Goal: Task Accomplishment & Management: Complete application form

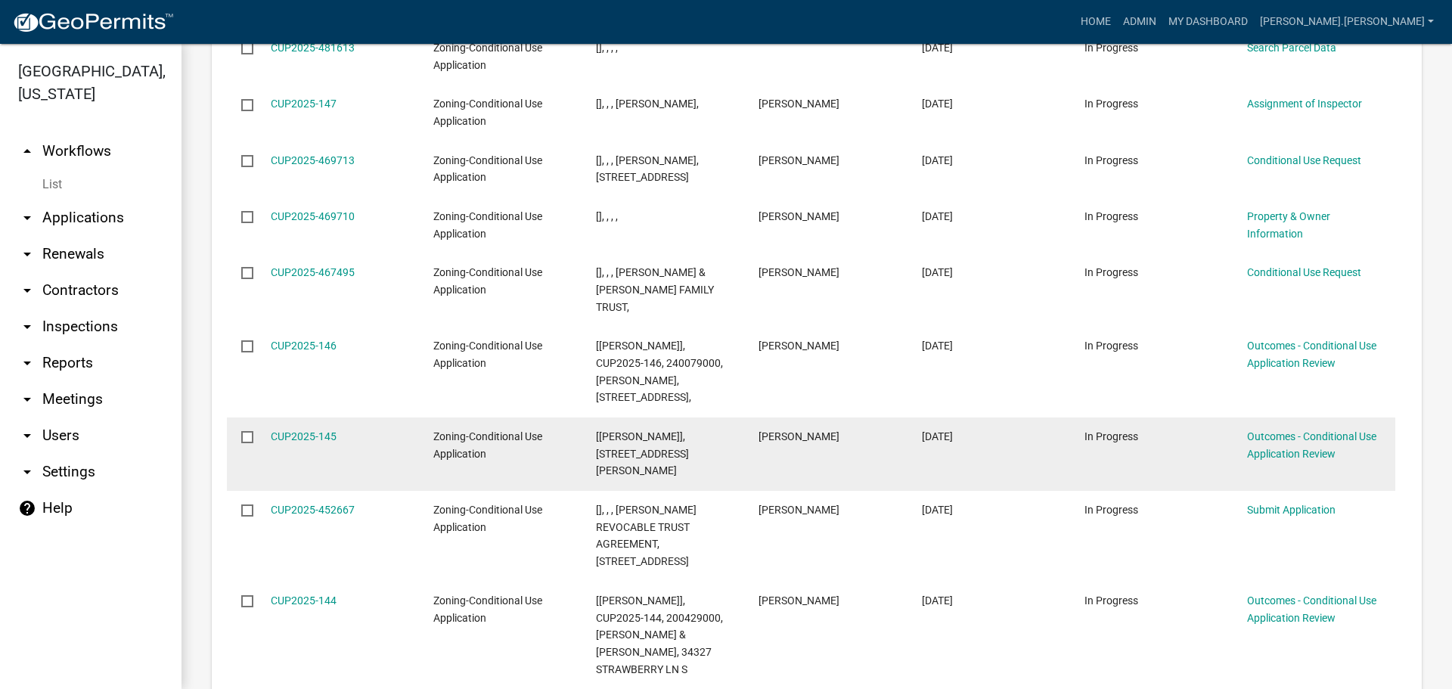
scroll to position [1907, 0]
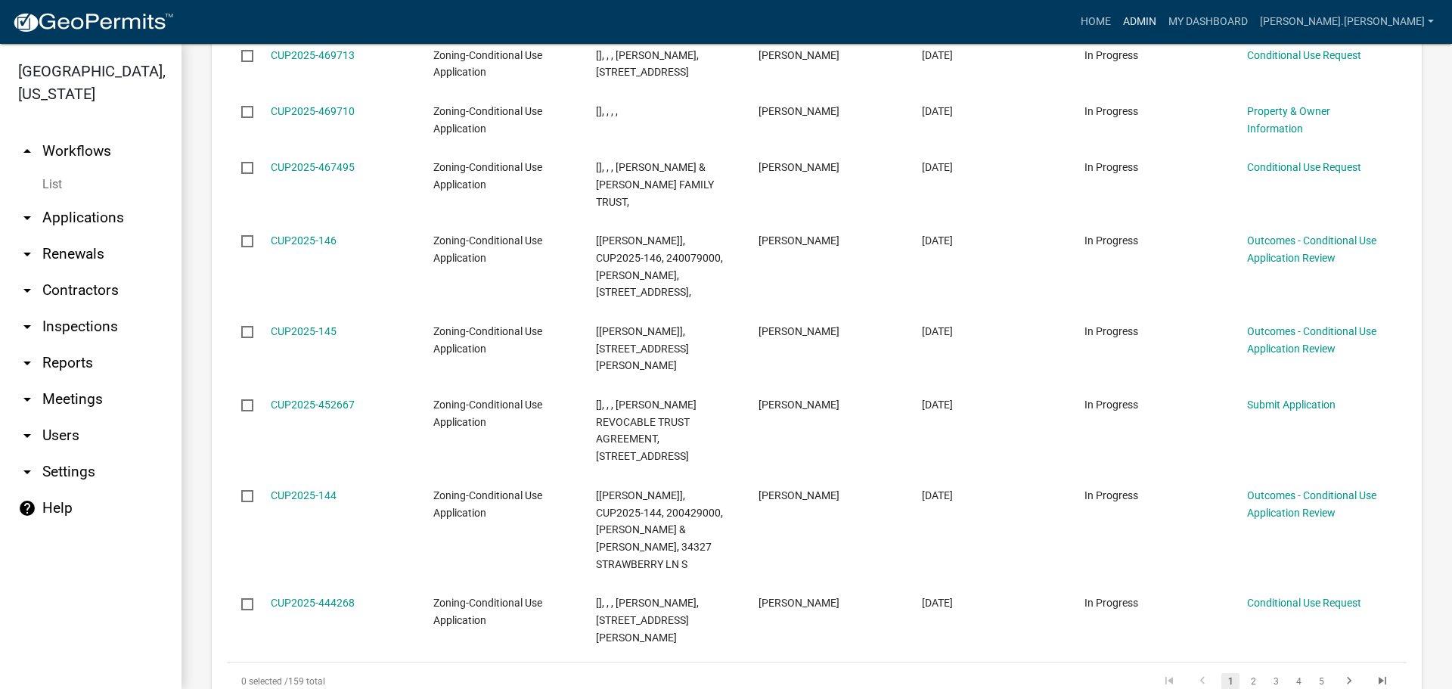
click at [1162, 20] on link "Admin" at bounding box center [1139, 22] width 45 height 29
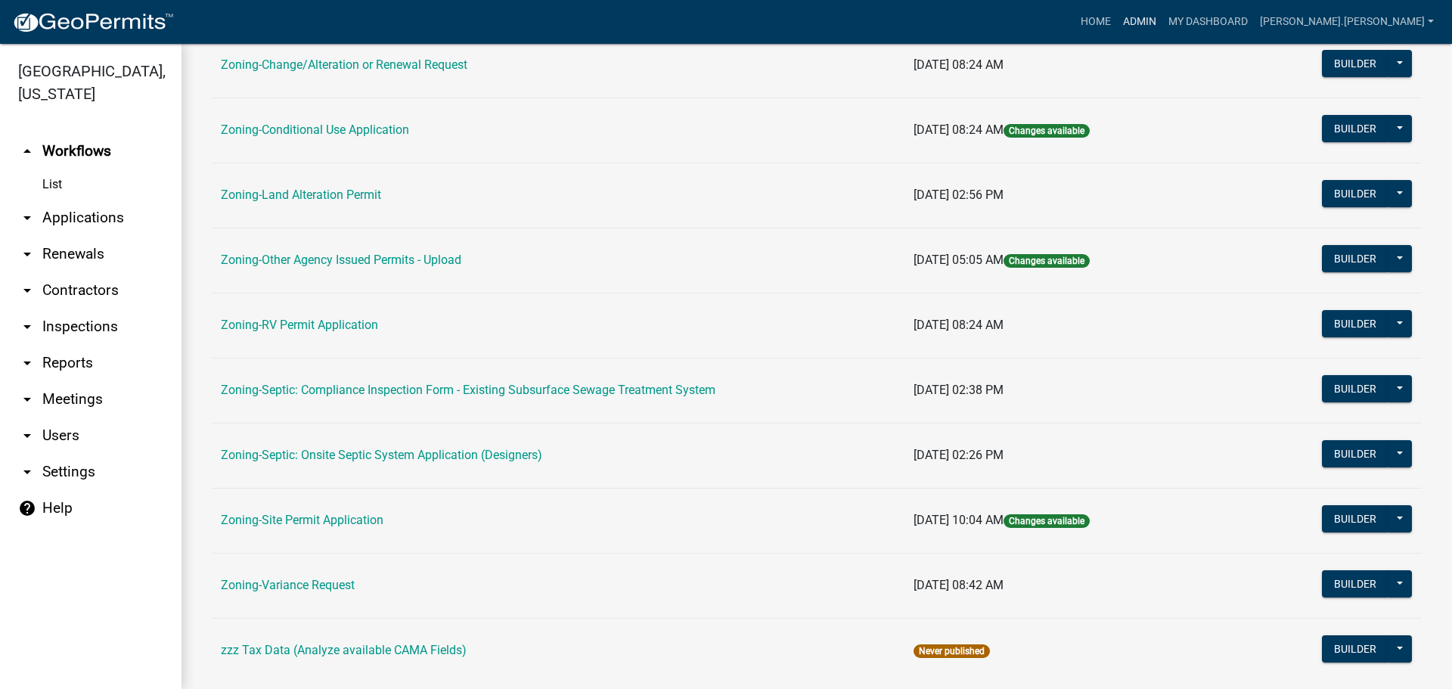
scroll to position [461, 0]
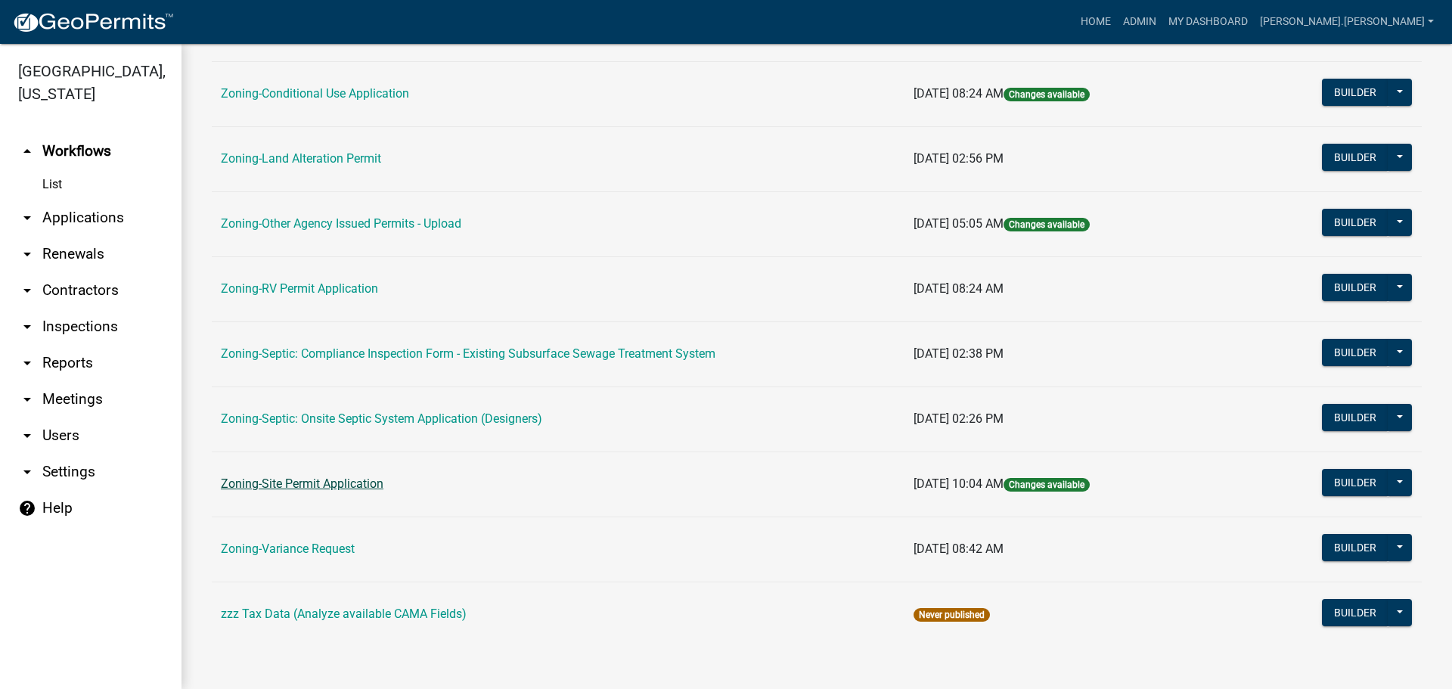
click at [365, 482] on link "Zoning-Site Permit Application" at bounding box center [302, 483] width 163 height 14
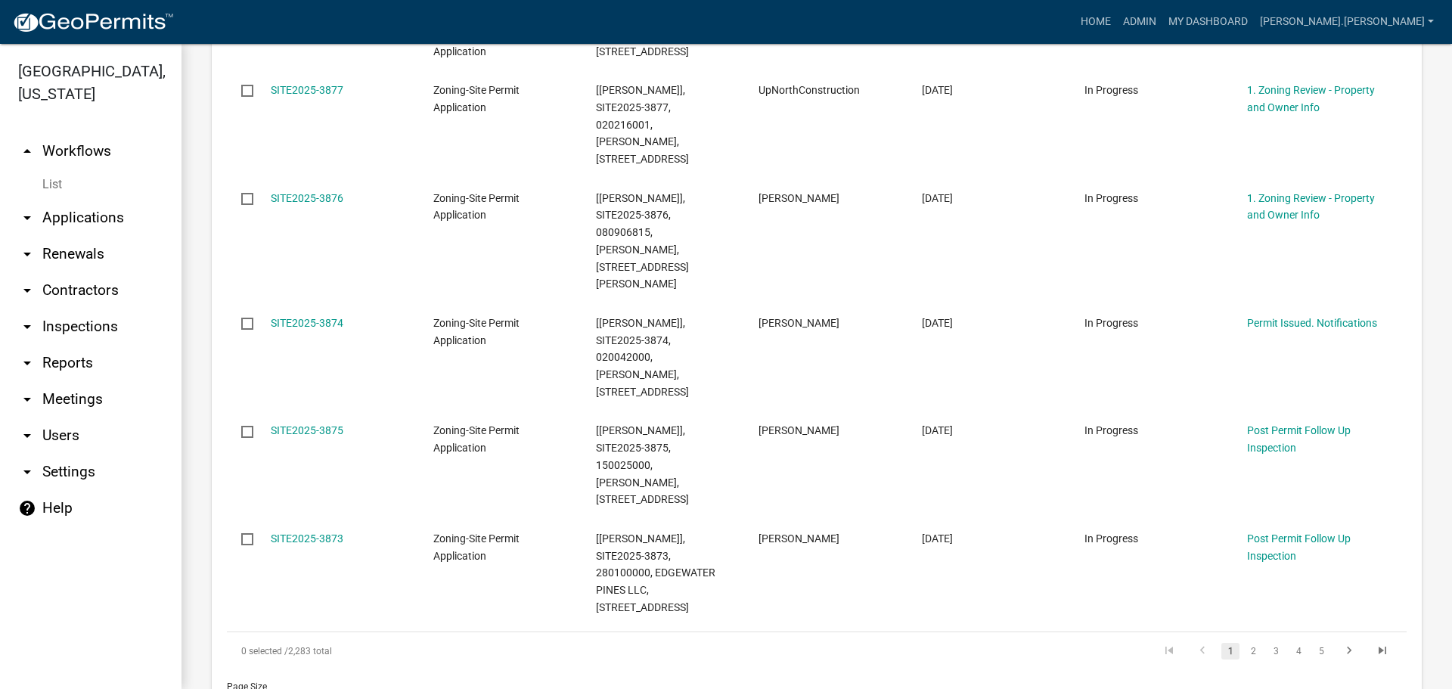
scroll to position [1286, 0]
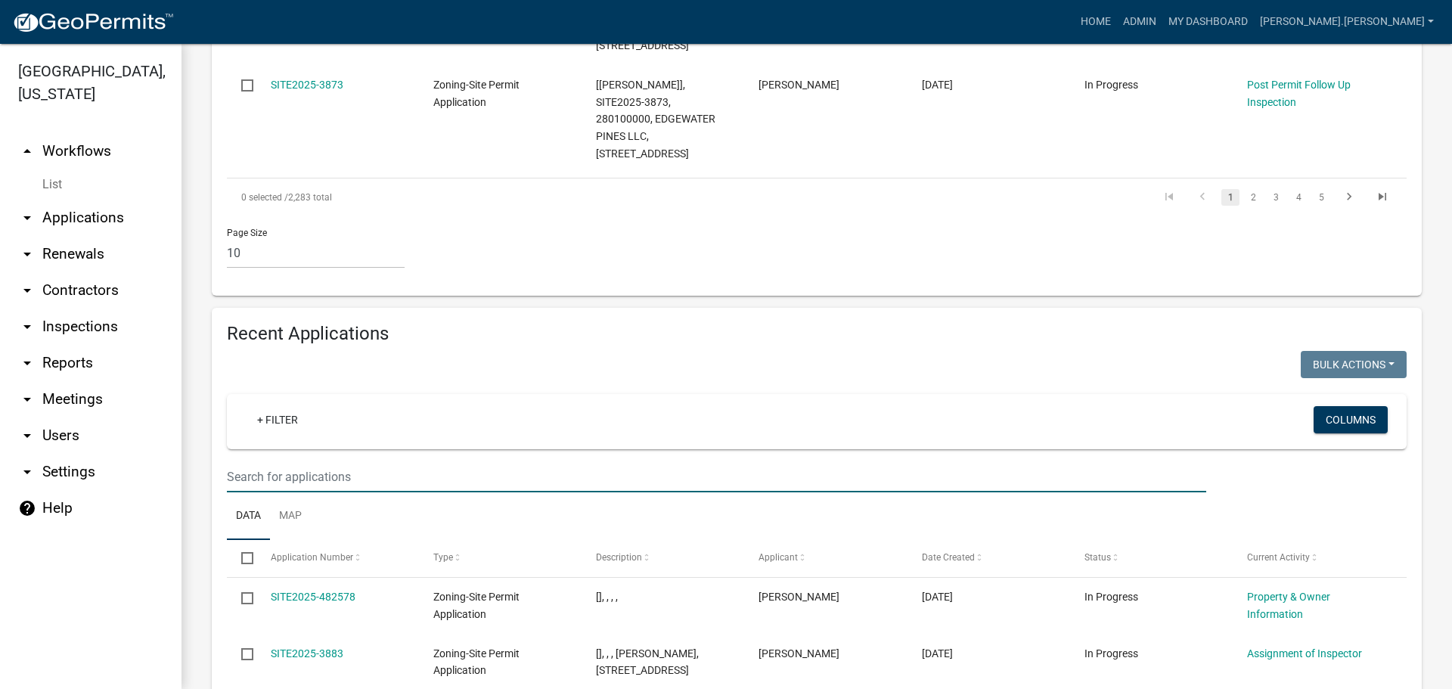
click at [368, 461] on input "text" at bounding box center [716, 476] width 979 height 31
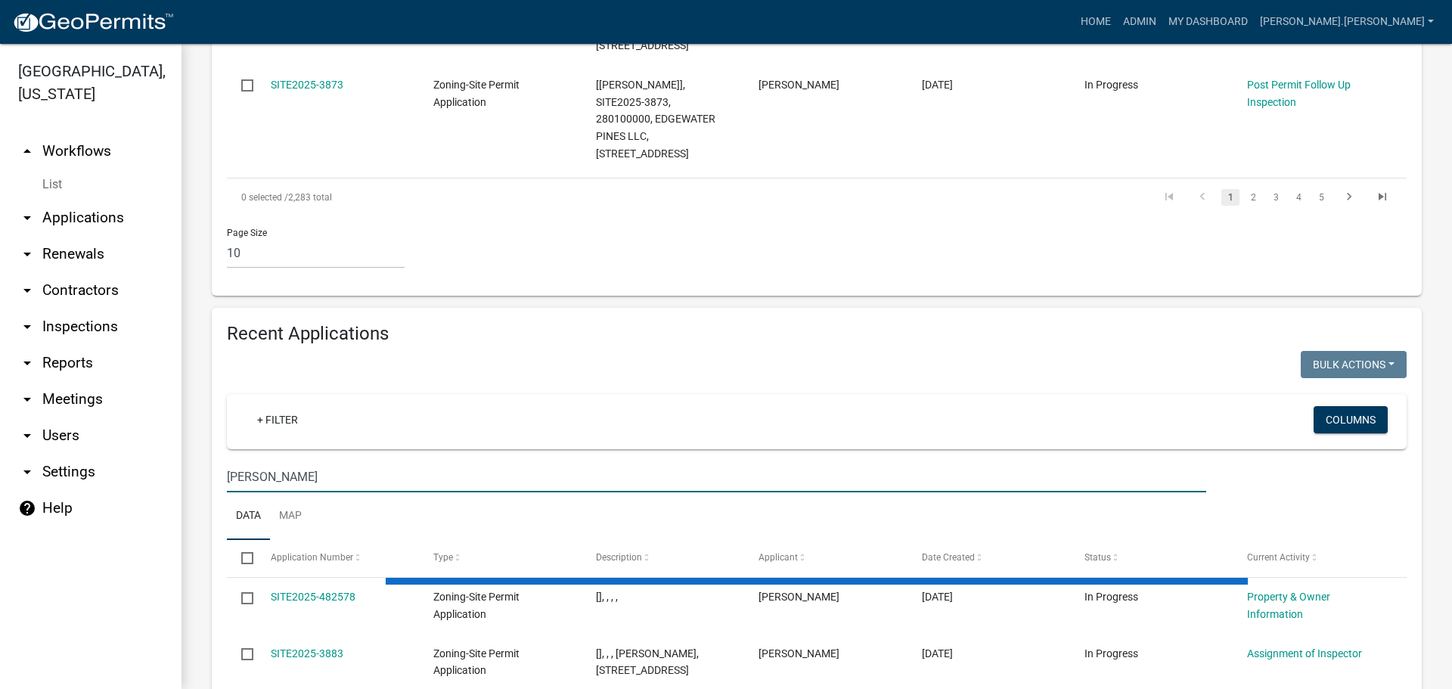
scroll to position [1159, 0]
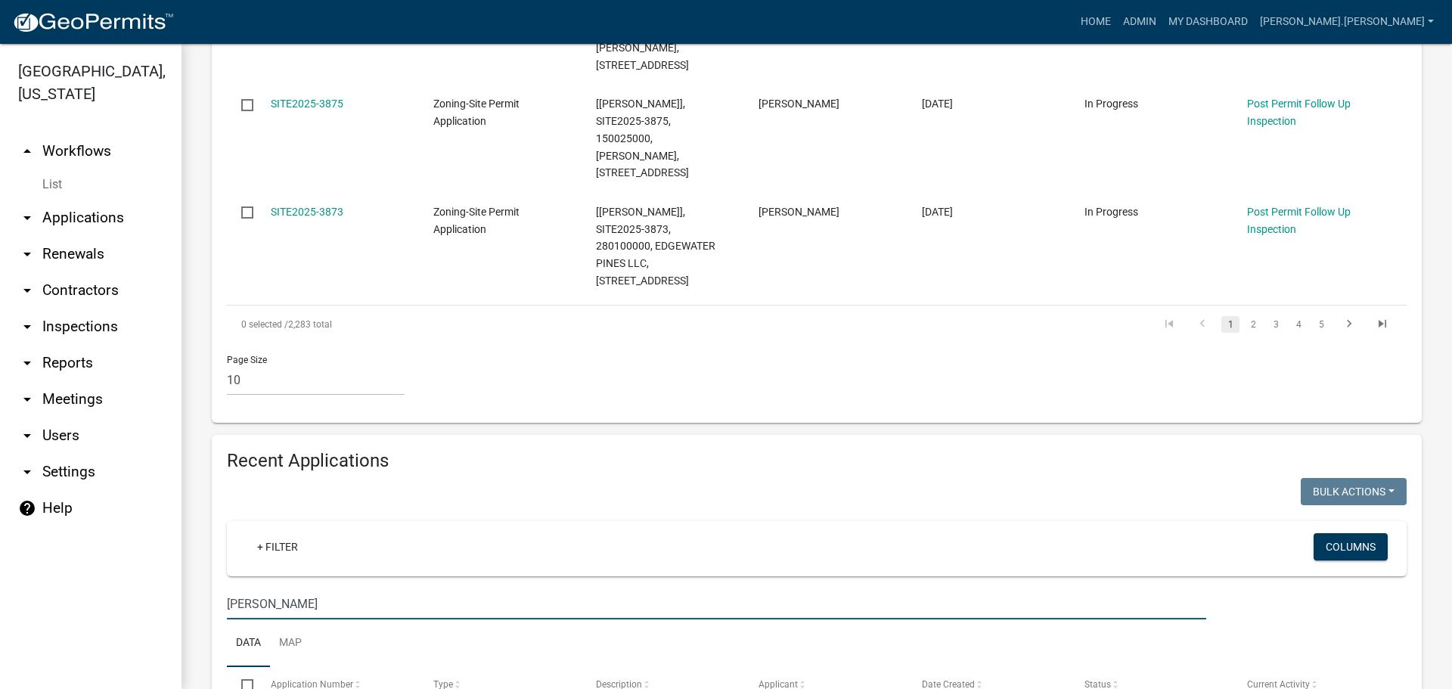
drag, startPoint x: 311, startPoint y: 467, endPoint x: 188, endPoint y: 468, distance: 122.5
drag, startPoint x: 240, startPoint y: 467, endPoint x: 265, endPoint y: 392, distance: 78.9
click at [241, 588] on input "st. michael" at bounding box center [716, 603] width 979 height 31
drag, startPoint x: 330, startPoint y: 474, endPoint x: 137, endPoint y: 449, distance: 195.2
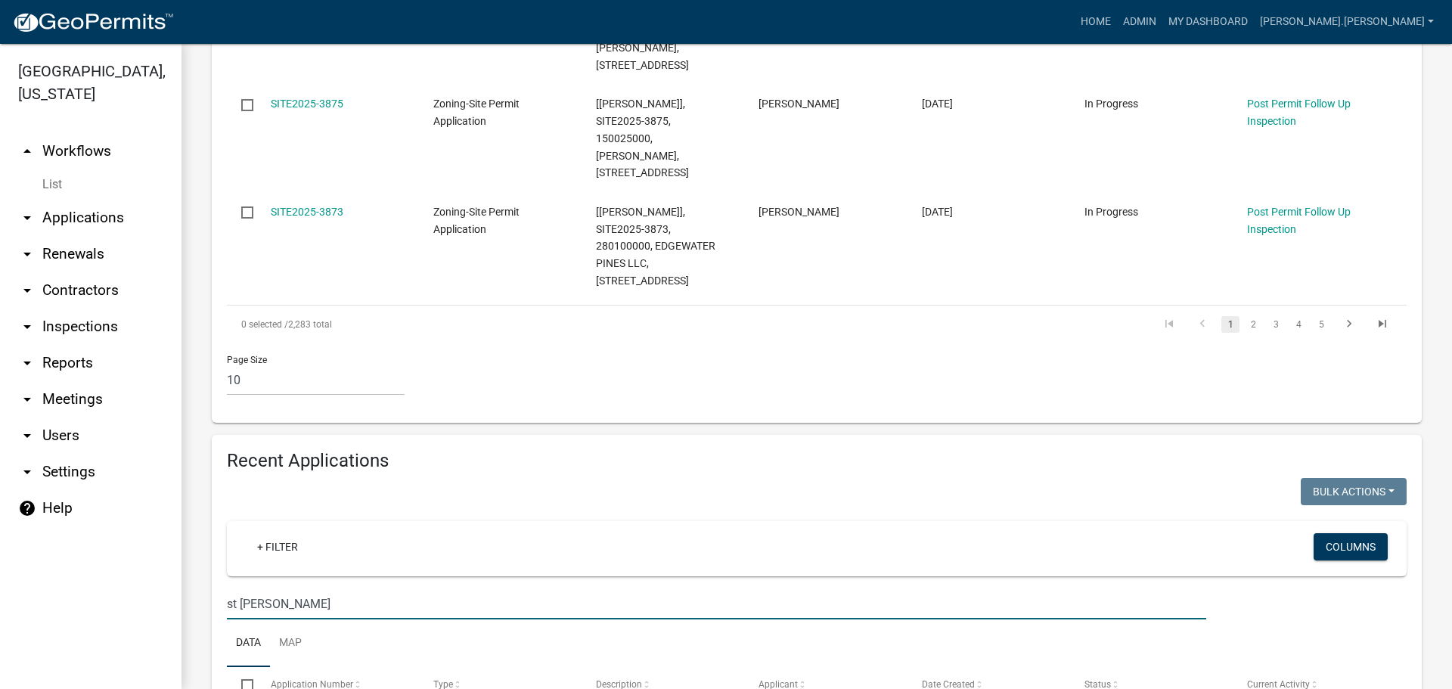
click at [141, 454] on div "Becker County, Minnesota arrow_drop_up Workflows List arrow_drop_down Applicati…" at bounding box center [726, 366] width 1452 height 645
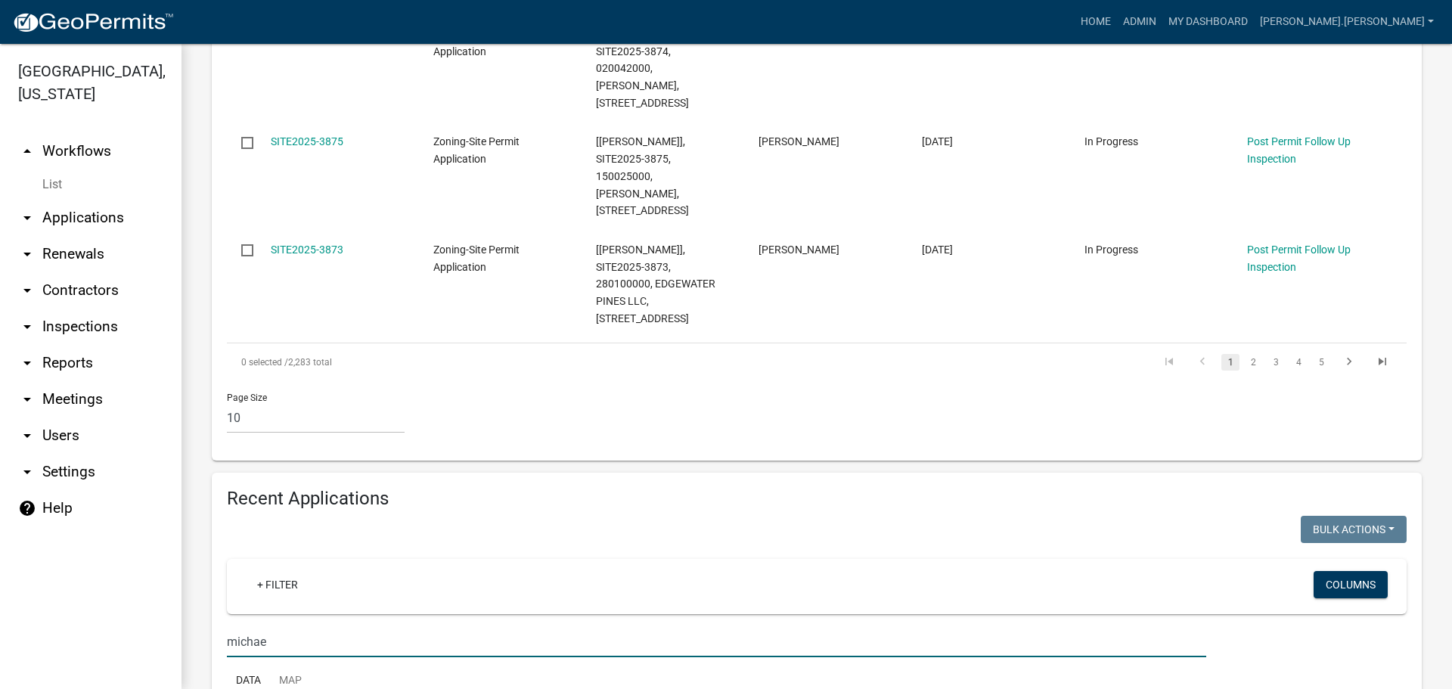
type input "michael"
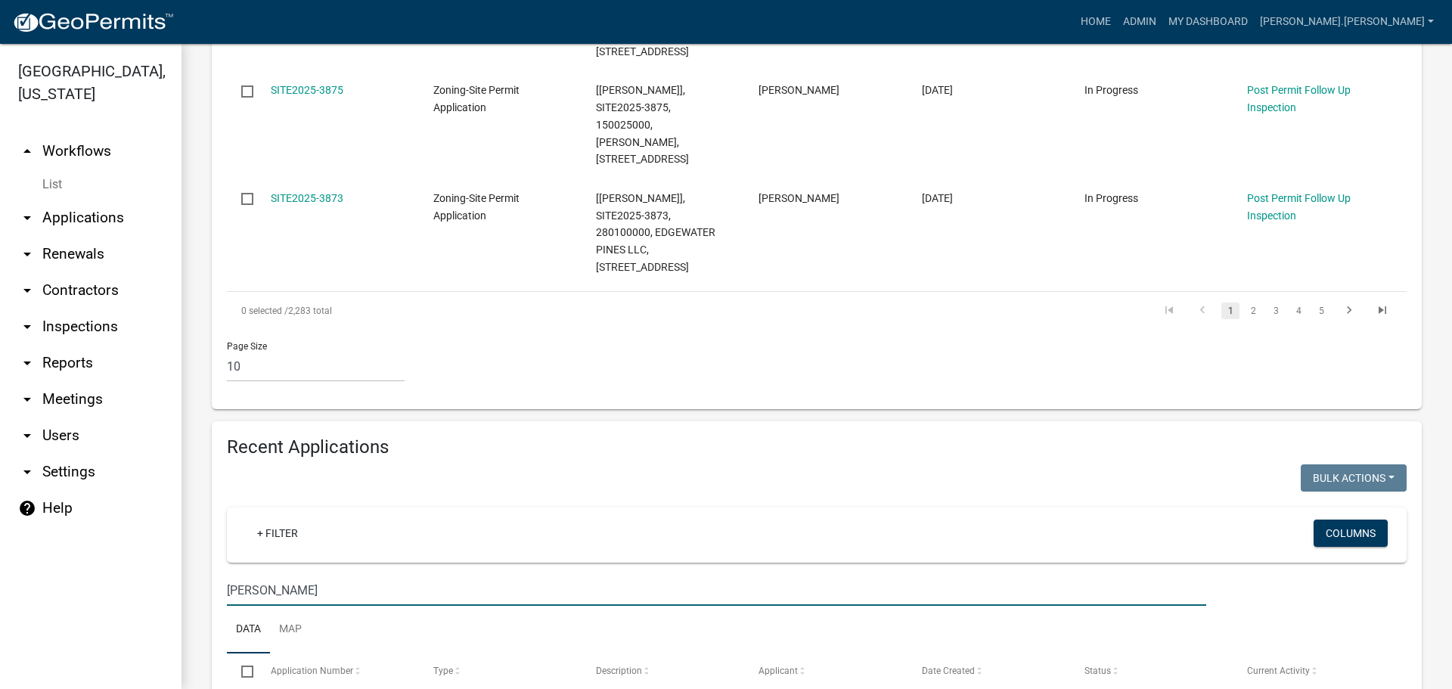
scroll to position [988, 0]
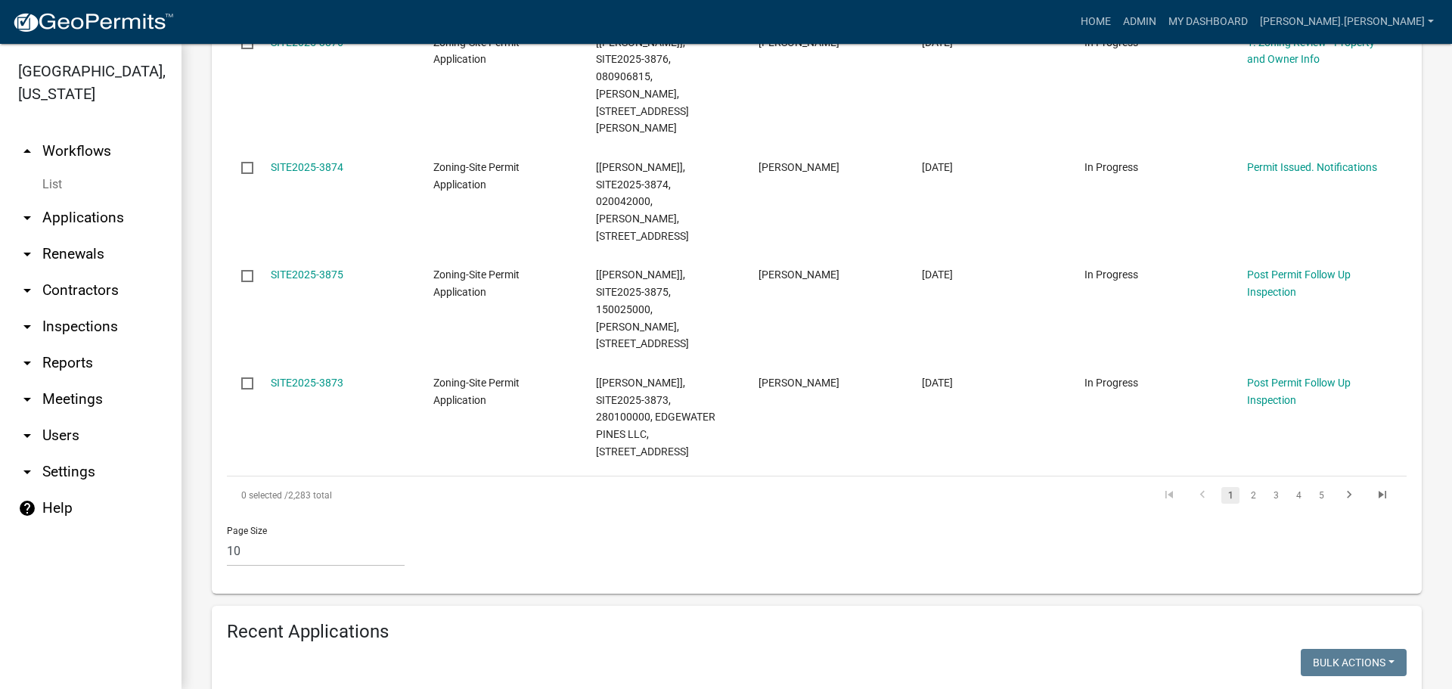
drag, startPoint x: 150, startPoint y: 615, endPoint x: 154, endPoint y: 590, distance: 25.4
click at [135, 607] on div "Becker County, Minnesota arrow_drop_up Workflows List arrow_drop_down Applicati…" at bounding box center [726, 366] width 1452 height 645
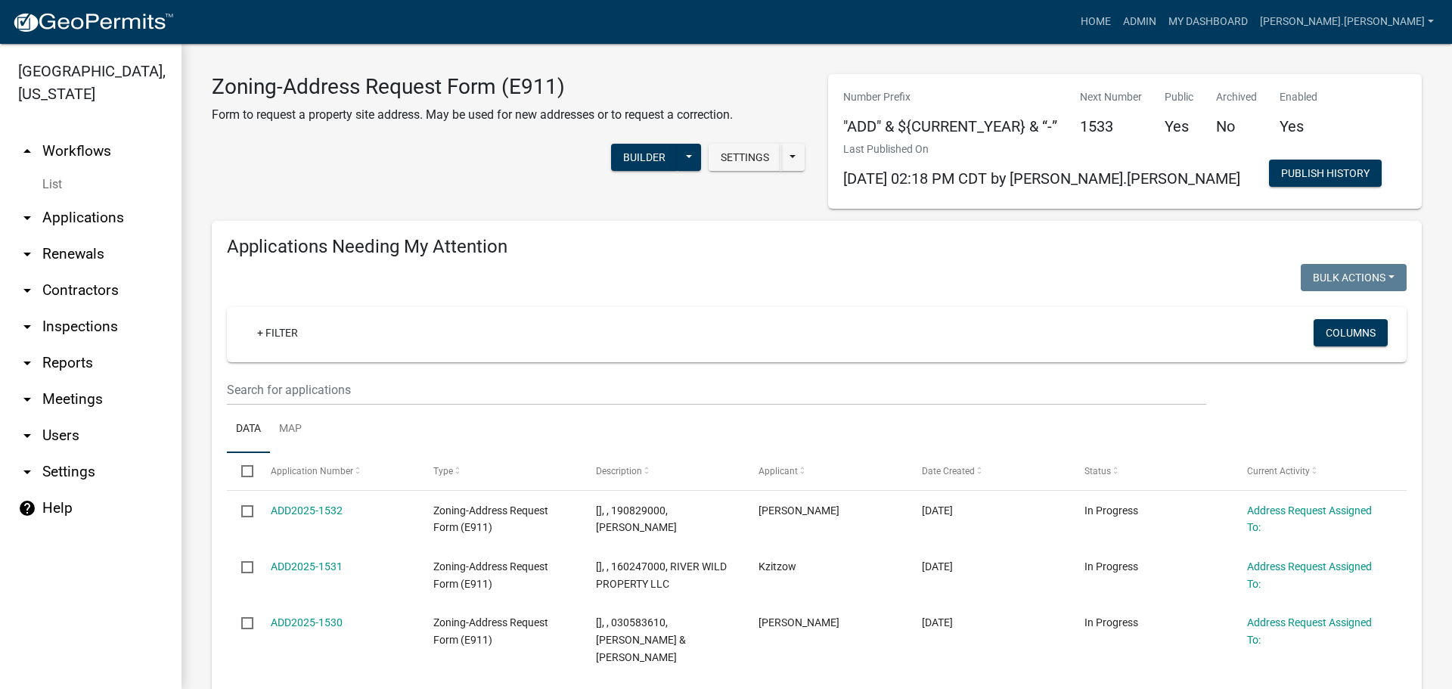
scroll to position [619, 0]
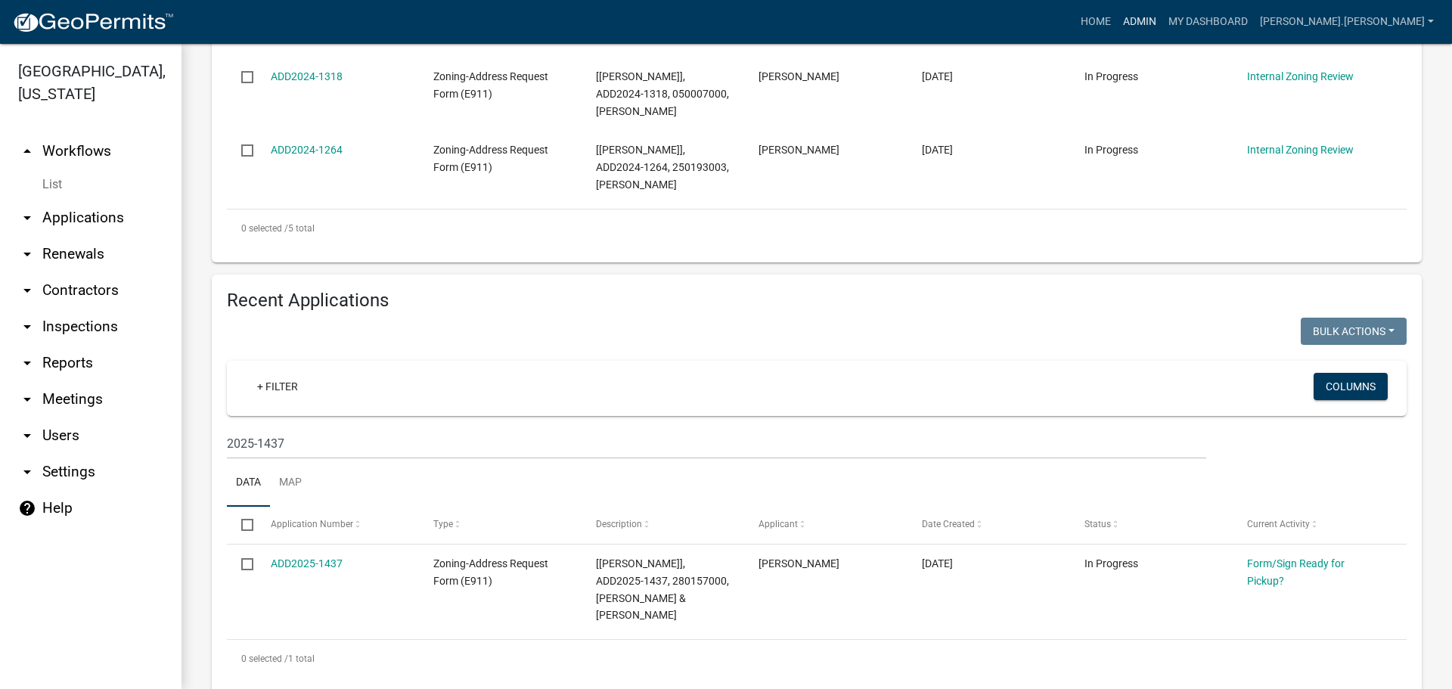
click at [1162, 29] on link "Admin" at bounding box center [1139, 22] width 45 height 29
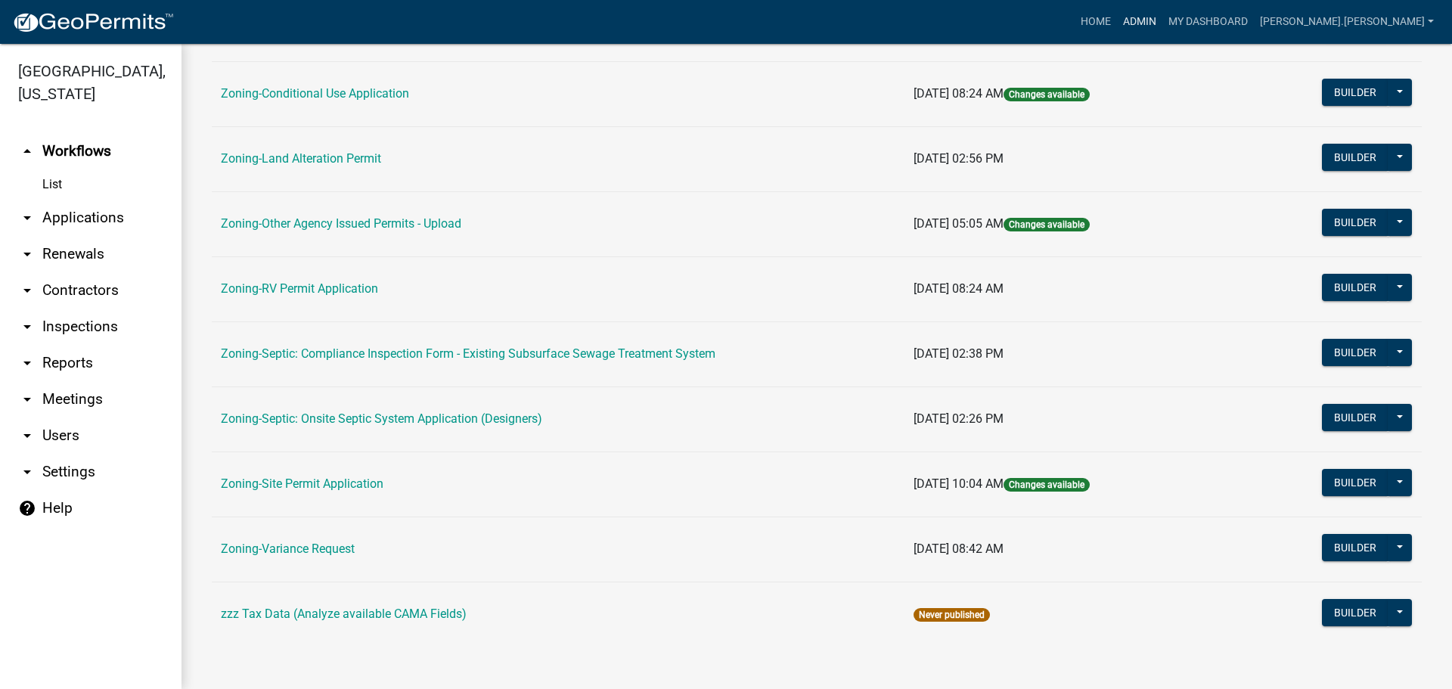
scroll to position [82, 0]
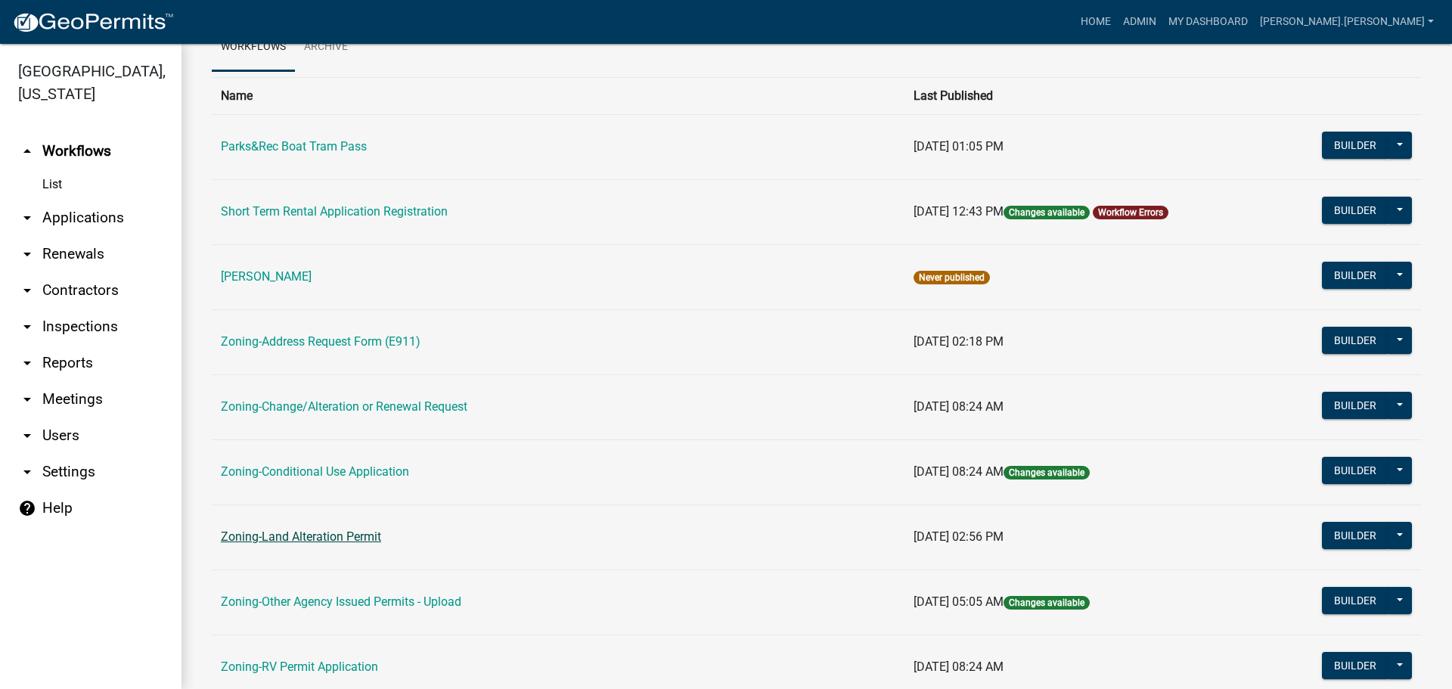
click at [352, 536] on link "Zoning-Land Alteration Permit" at bounding box center [301, 536] width 160 height 14
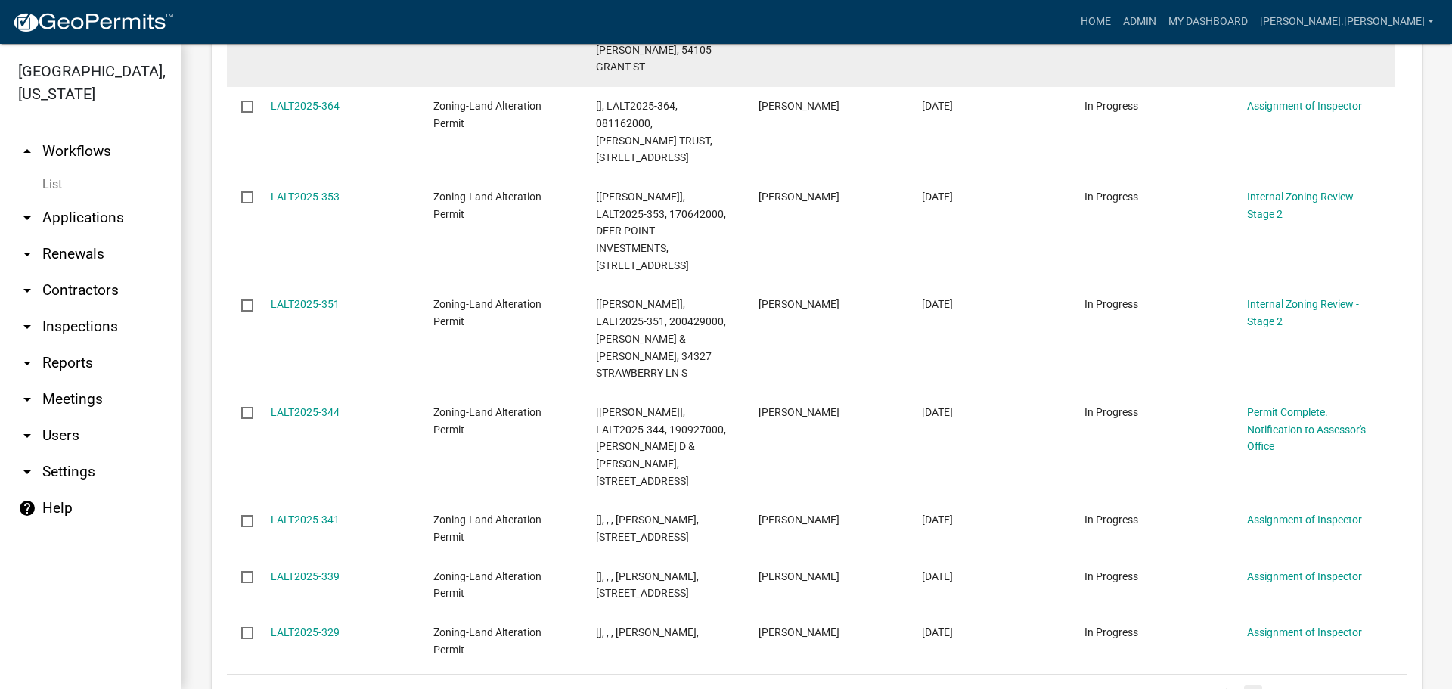
scroll to position [1210, 0]
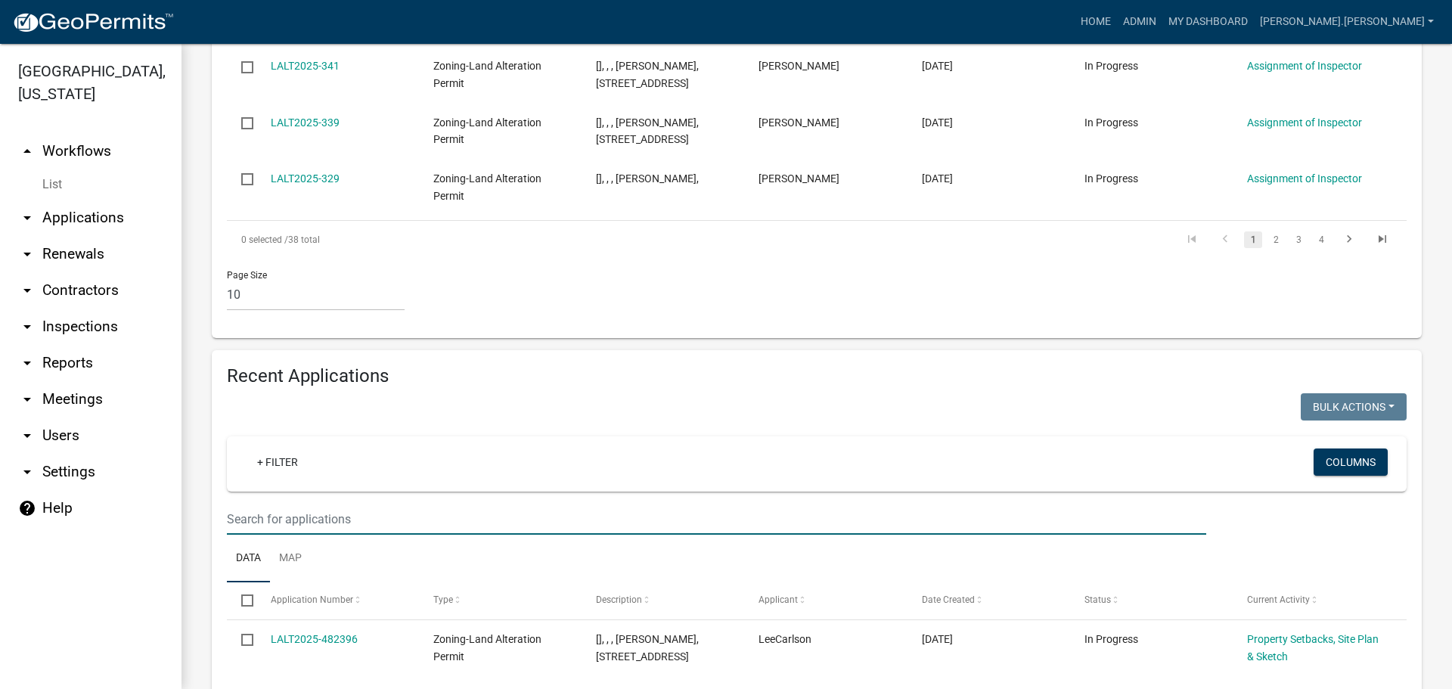
click at [491, 504] on input "text" at bounding box center [716, 519] width 979 height 31
type input "[PERSON_NAME]"
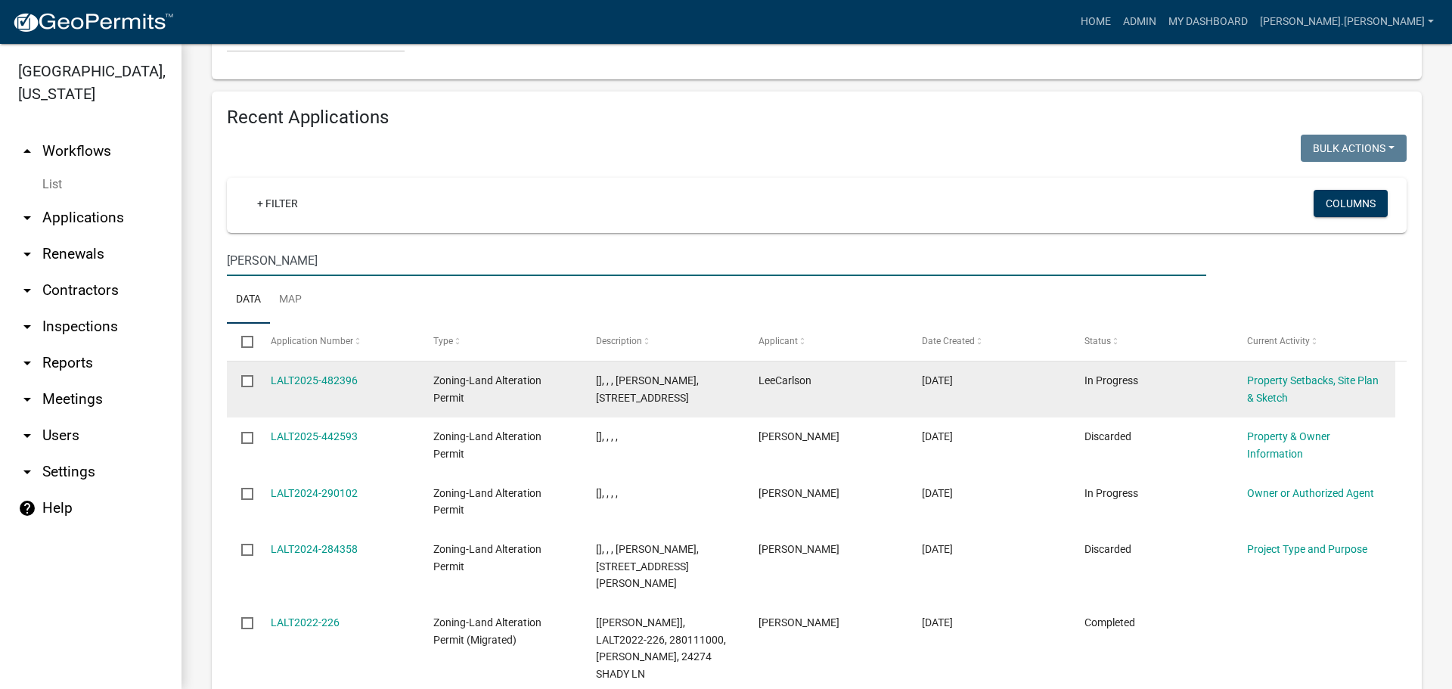
scroll to position [1510, 0]
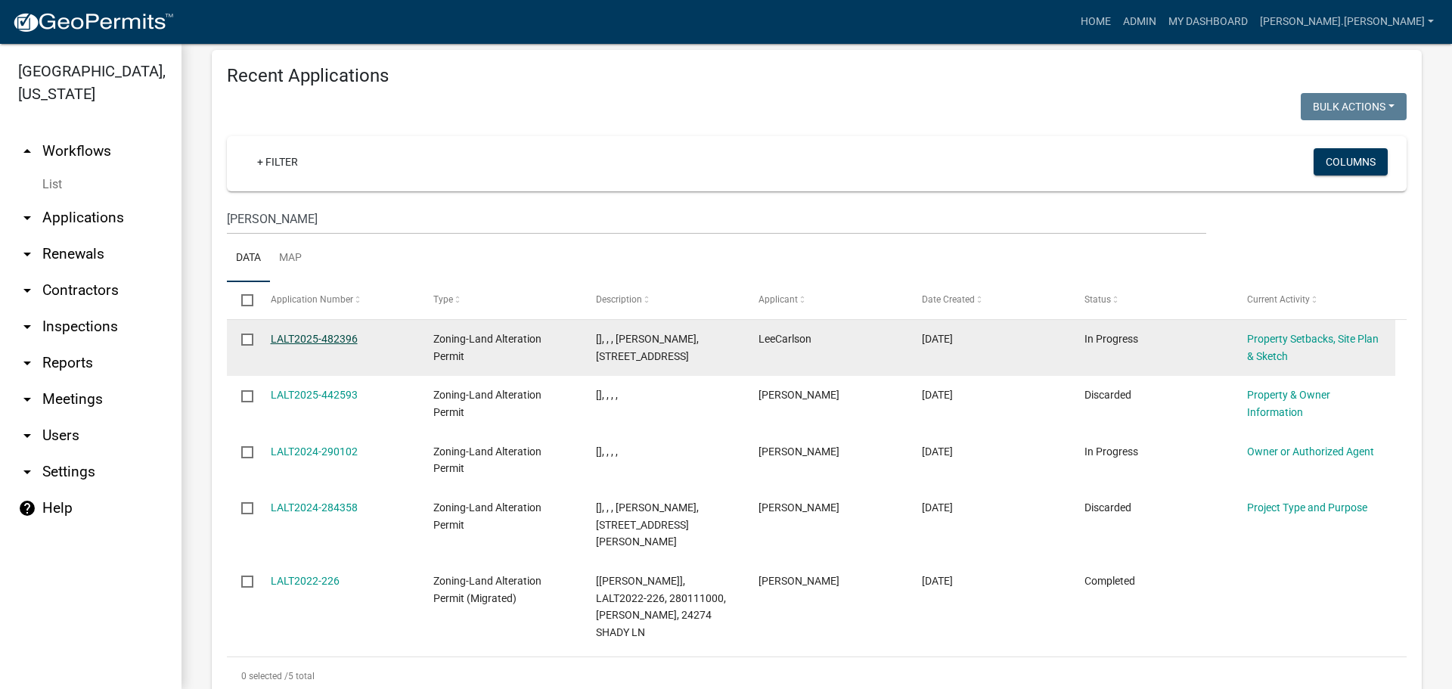
click at [290, 333] on link "LALT2025-482396" at bounding box center [314, 339] width 87 height 12
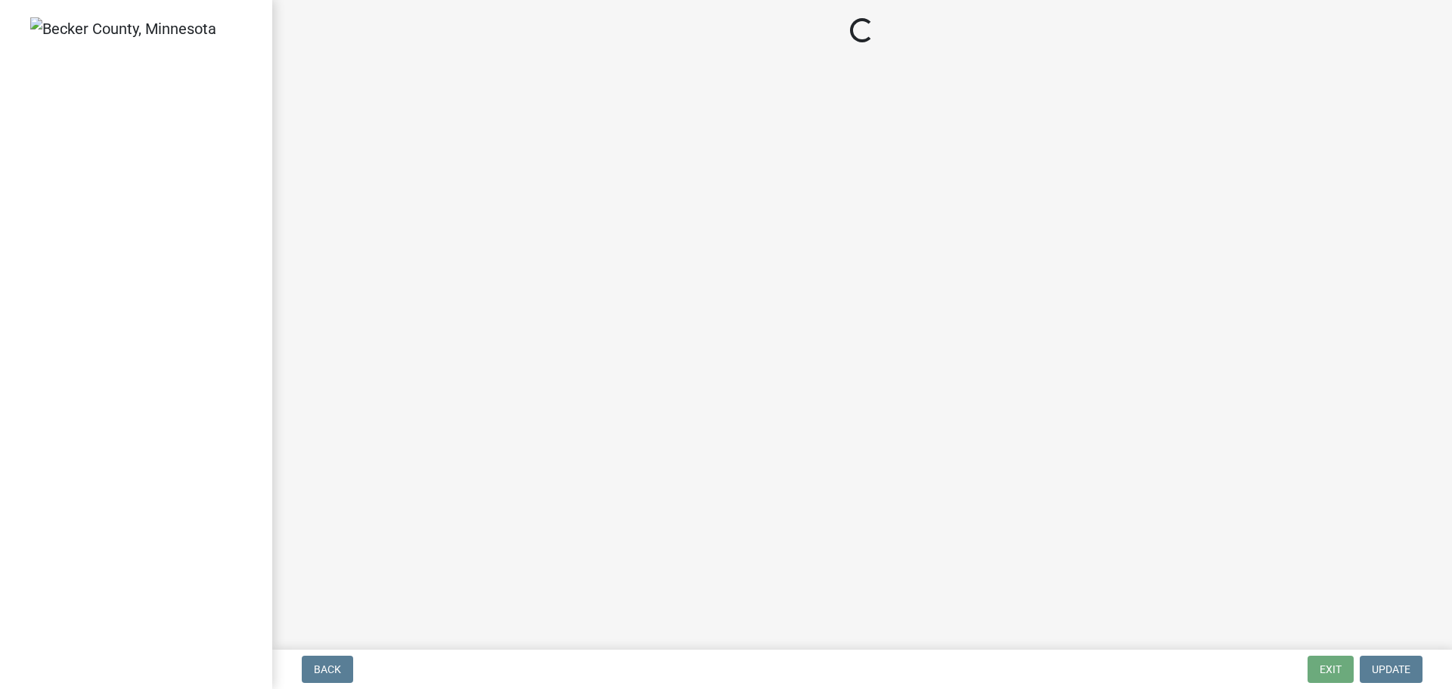
select select "023fca83-4df2-42b9-94ed-3498437255e1"
select select "2c85e181-0cc1-4c86-981c-6278ee4b89cf"
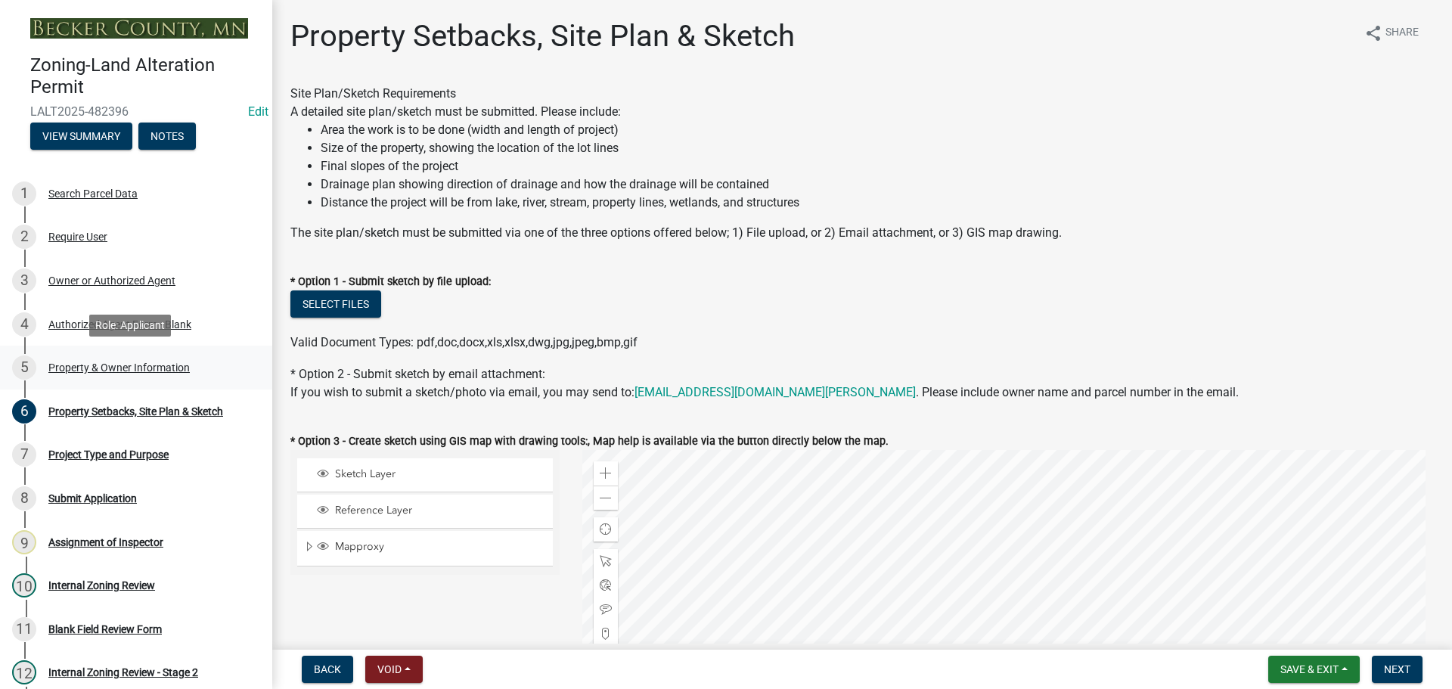
click at [151, 373] on div "Property & Owner Information" at bounding box center [118, 367] width 141 height 11
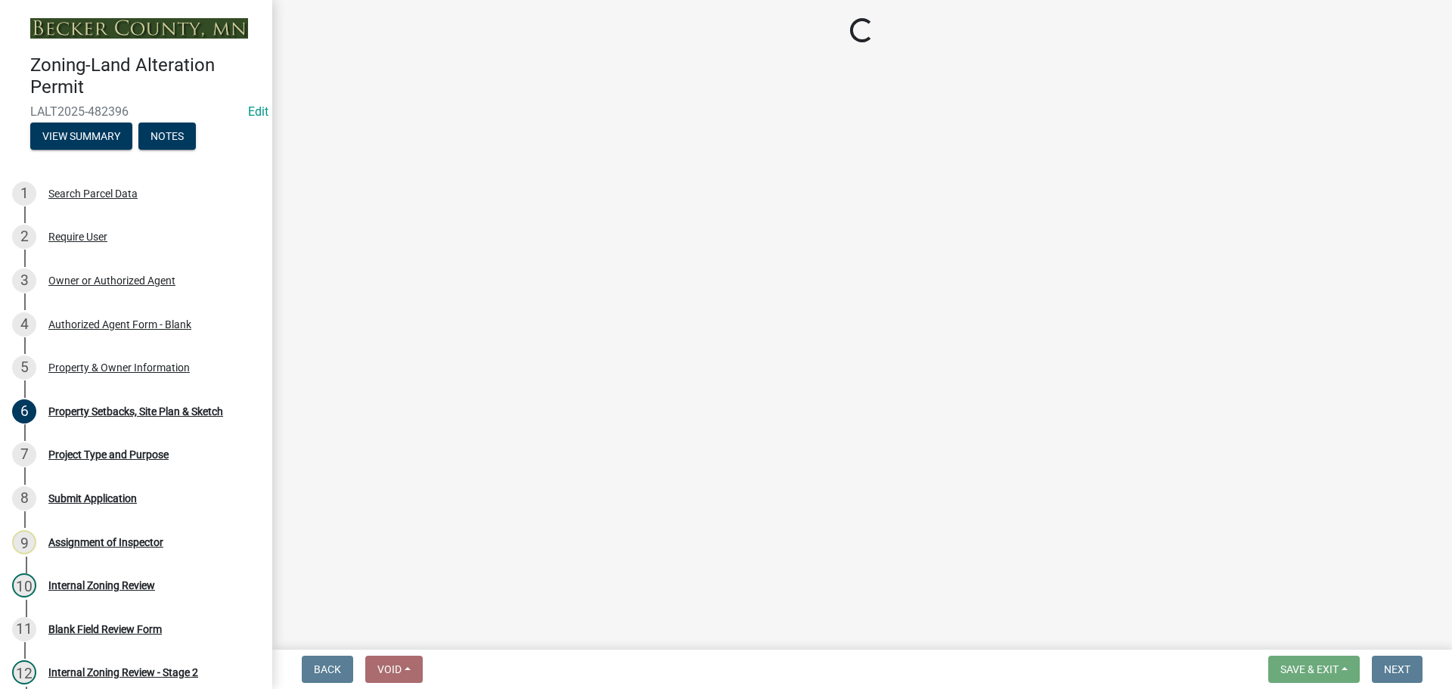
select select "5f41a604-8b91-453d-8de3-98cc9e8acc9b"
select select "6837e37a-bb3a-41d7-8deb-4ed11ac85a70"
select select "d4d80fd2-4592-4b42-b162-92c6ae87a66c"
select select "63fdc9ee-e332-4569-8127-5358fdfa7dfc"
select select "a20b5604-88ec-44b1-8277-10e6e0ae6ac6"
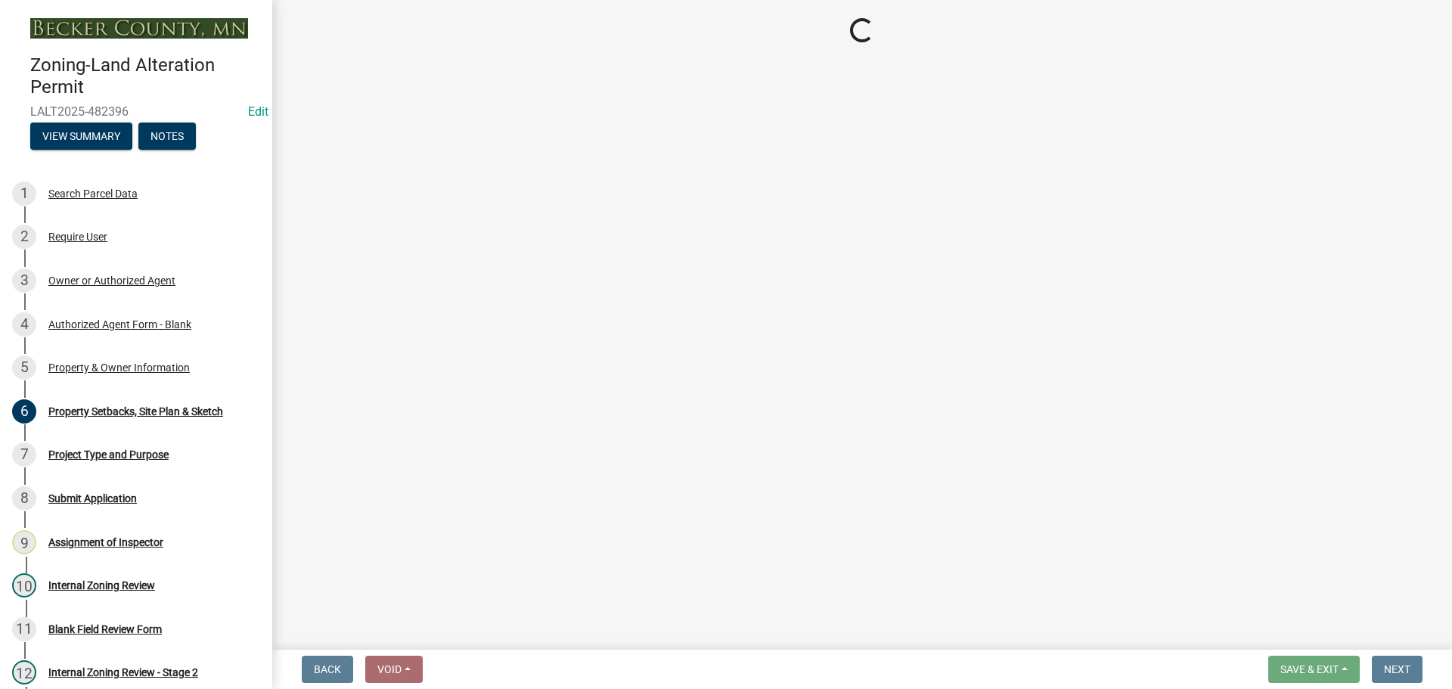
select select "c1c19f9b-ed98-4a80-b19c-b5d7b660d61e"
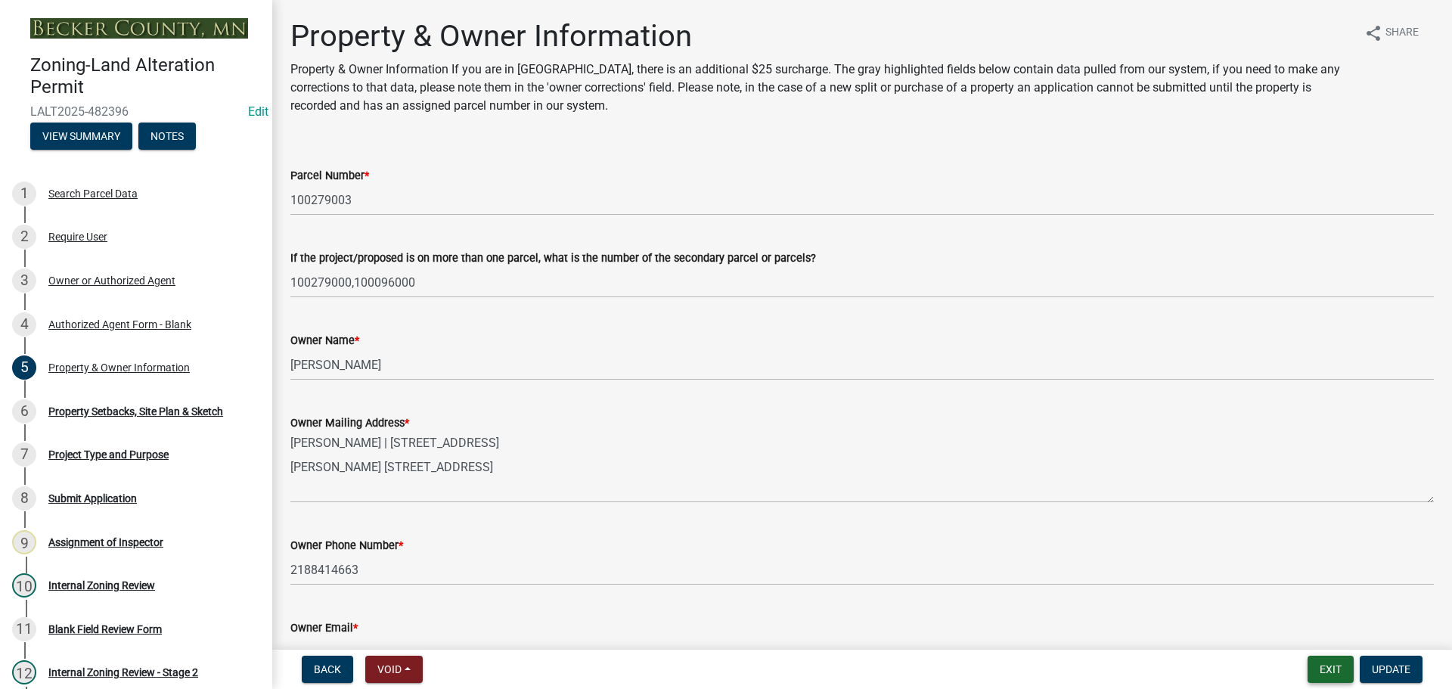
click at [1315, 666] on button "Exit" at bounding box center [1331, 669] width 46 height 27
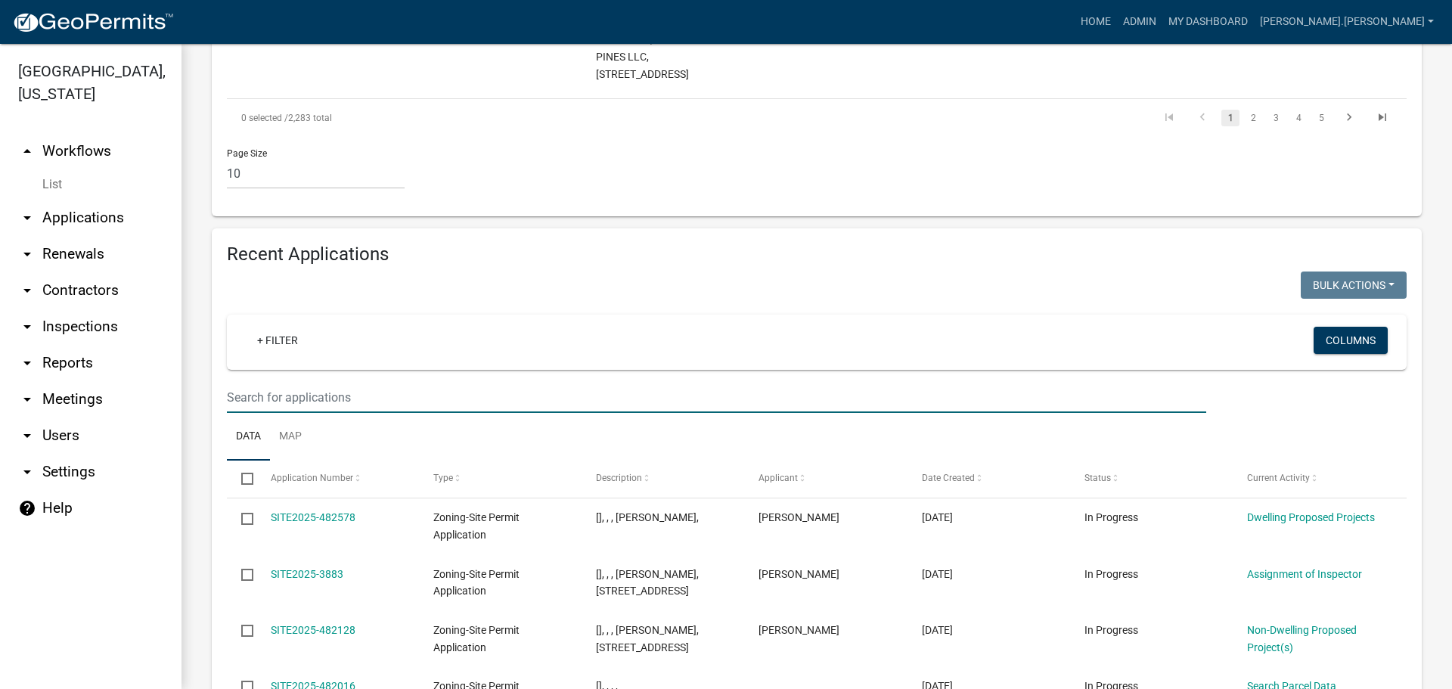
scroll to position [1366, 0]
click at [395, 381] on input "text" at bounding box center [716, 396] width 979 height 31
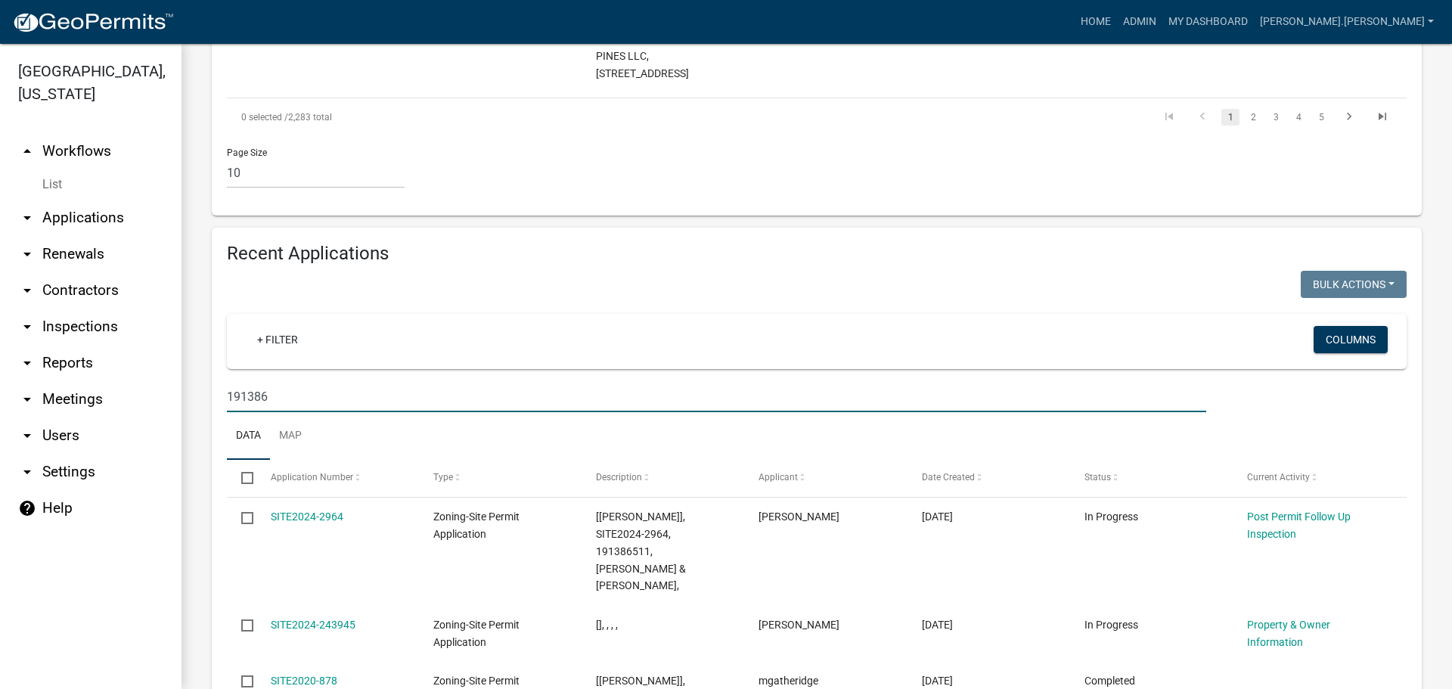
drag, startPoint x: 298, startPoint y: 264, endPoint x: -81, endPoint y: 261, distance: 378.9
click at [0, 261] on html "Internet Explorer does NOT work with GeoPermits. Get a new browser for more sec…" at bounding box center [726, 344] width 1452 height 689
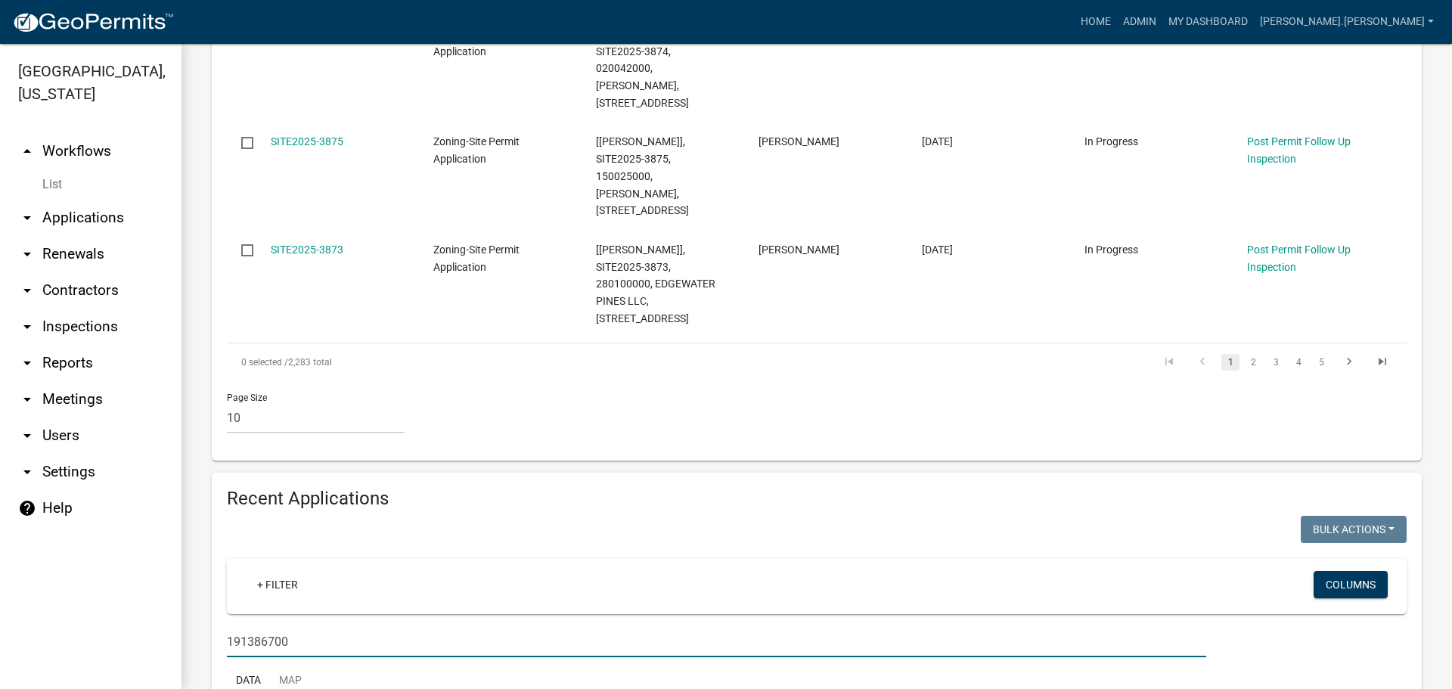
scroll to position [1159, 0]
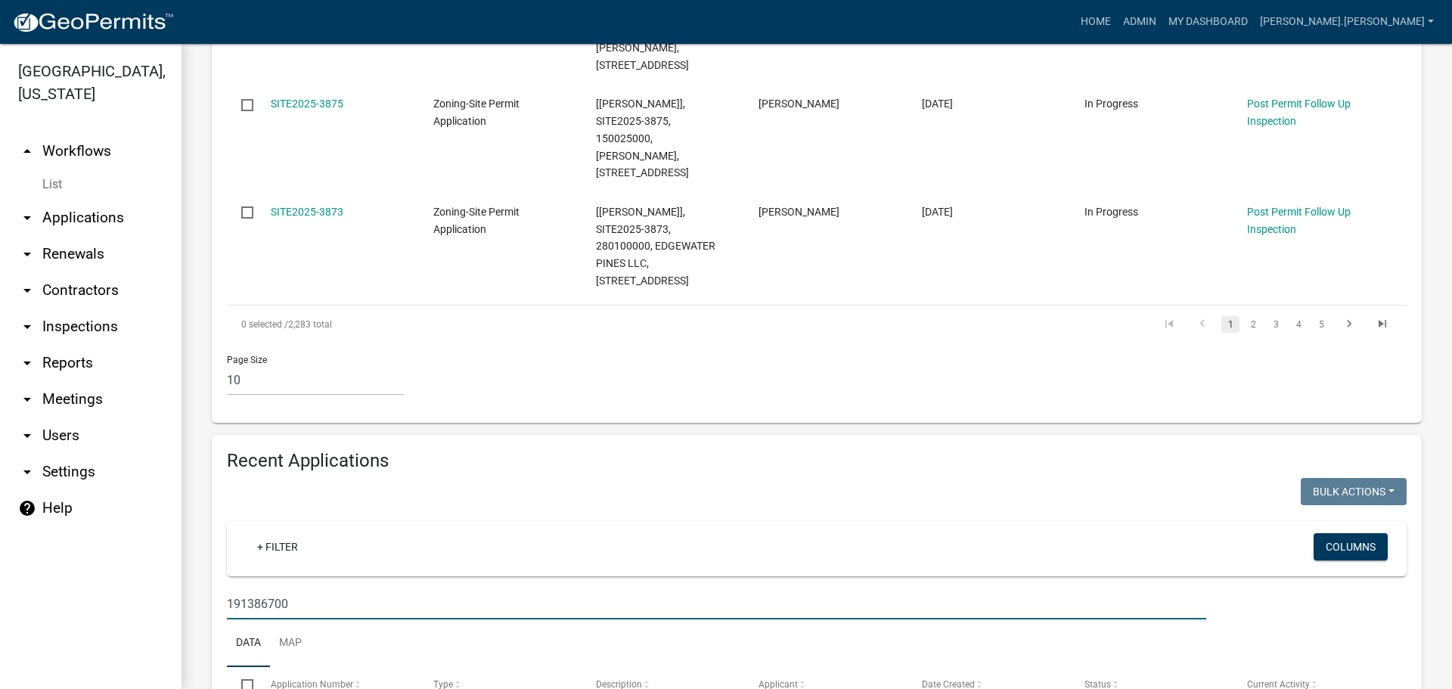
drag, startPoint x: 340, startPoint y: 470, endPoint x: 33, endPoint y: 424, distance: 310.5
click at [33, 424] on div "[GEOGRAPHIC_DATA], [US_STATE] arrow_drop_up Workflows List arrow_drop_down Appl…" at bounding box center [726, 366] width 1452 height 645
drag, startPoint x: 107, startPoint y: 464, endPoint x: 76, endPoint y: 464, distance: 31.8
click at [76, 464] on div "[GEOGRAPHIC_DATA], [US_STATE] arrow_drop_up Workflows List arrow_drop_down Appl…" at bounding box center [726, 366] width 1452 height 645
type input "heglie"
